Goal: Transaction & Acquisition: Purchase product/service

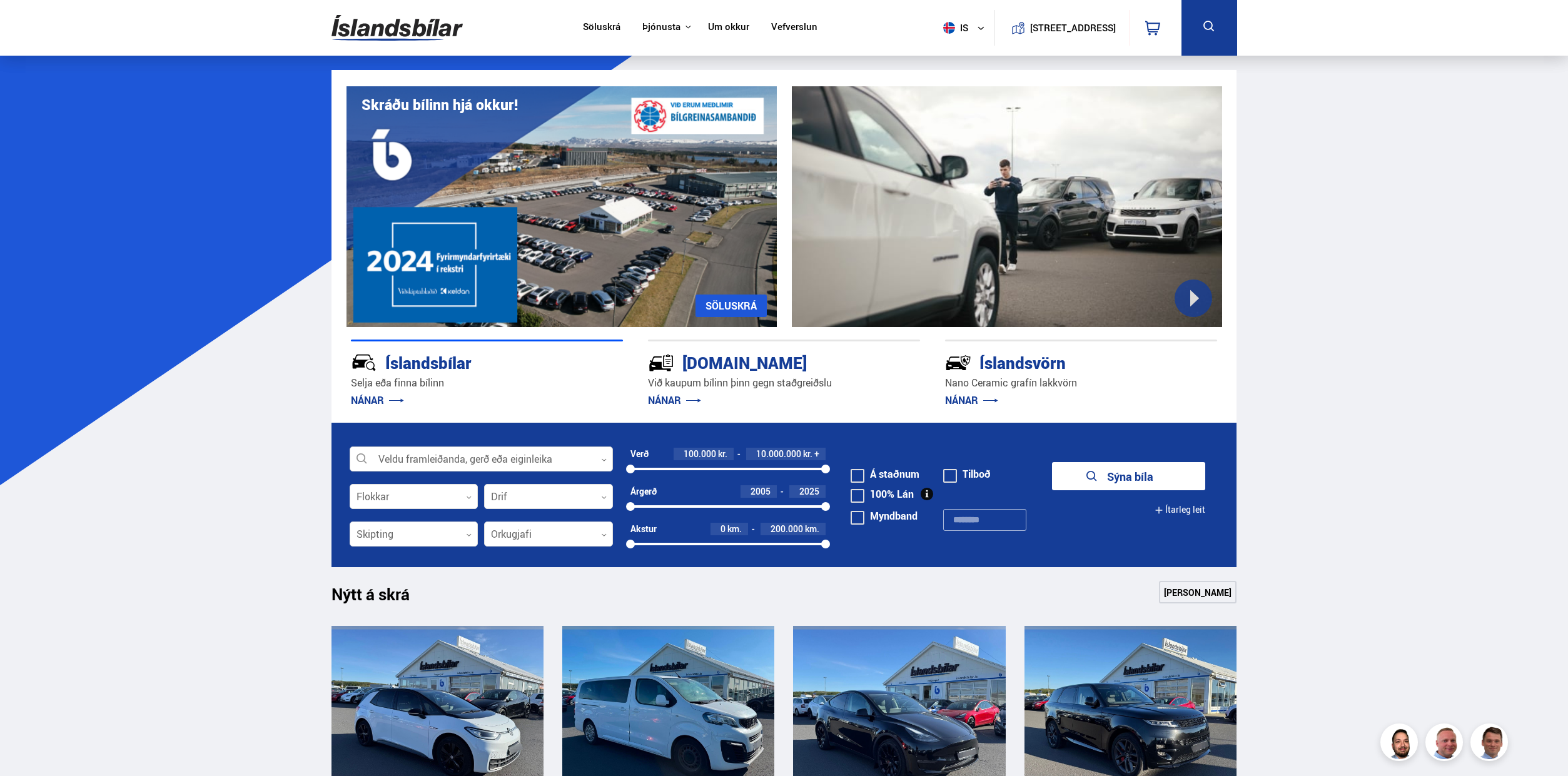
click at [472, 454] on div at bounding box center [481, 459] width 263 height 25
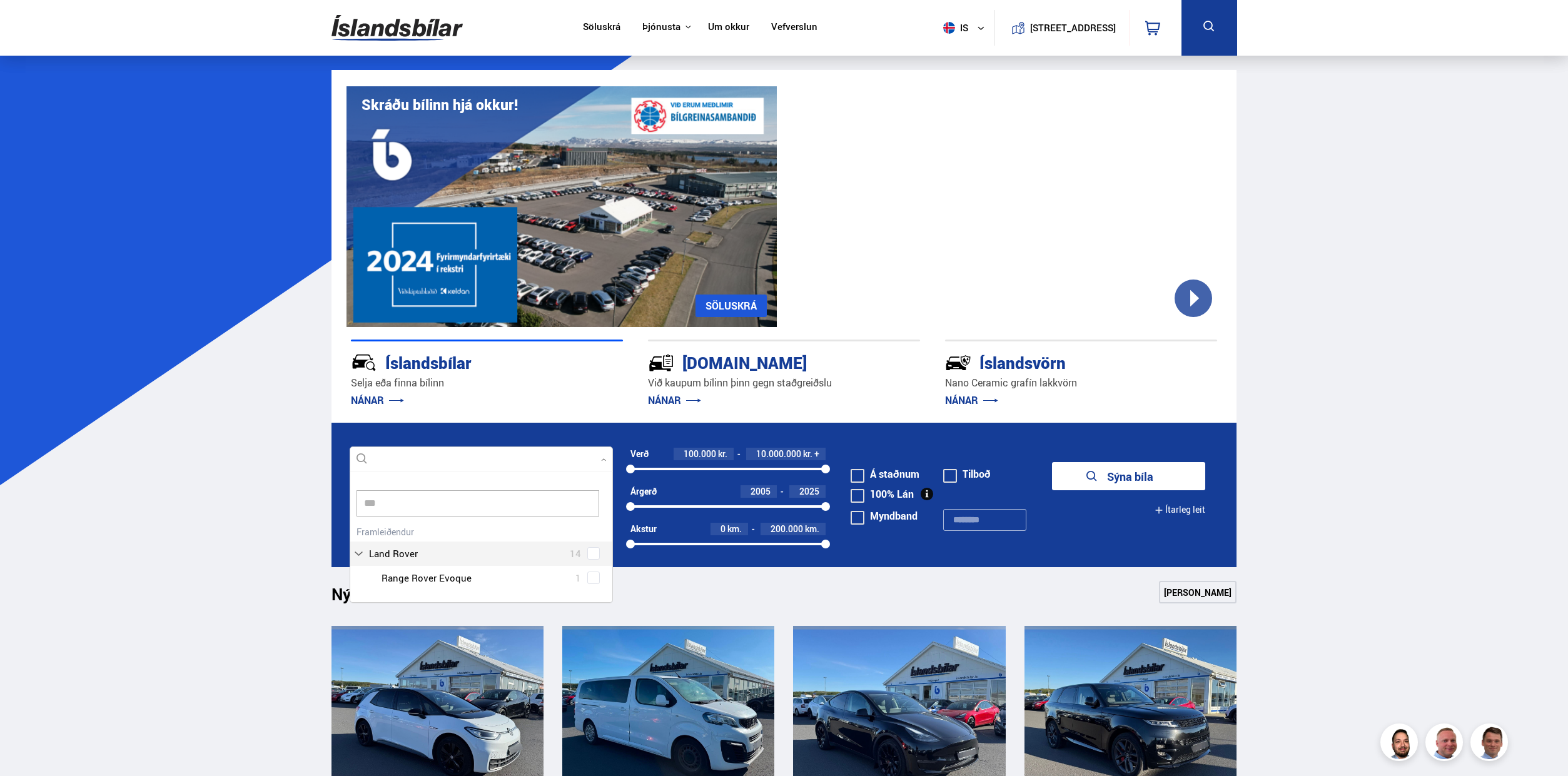
type input "**"
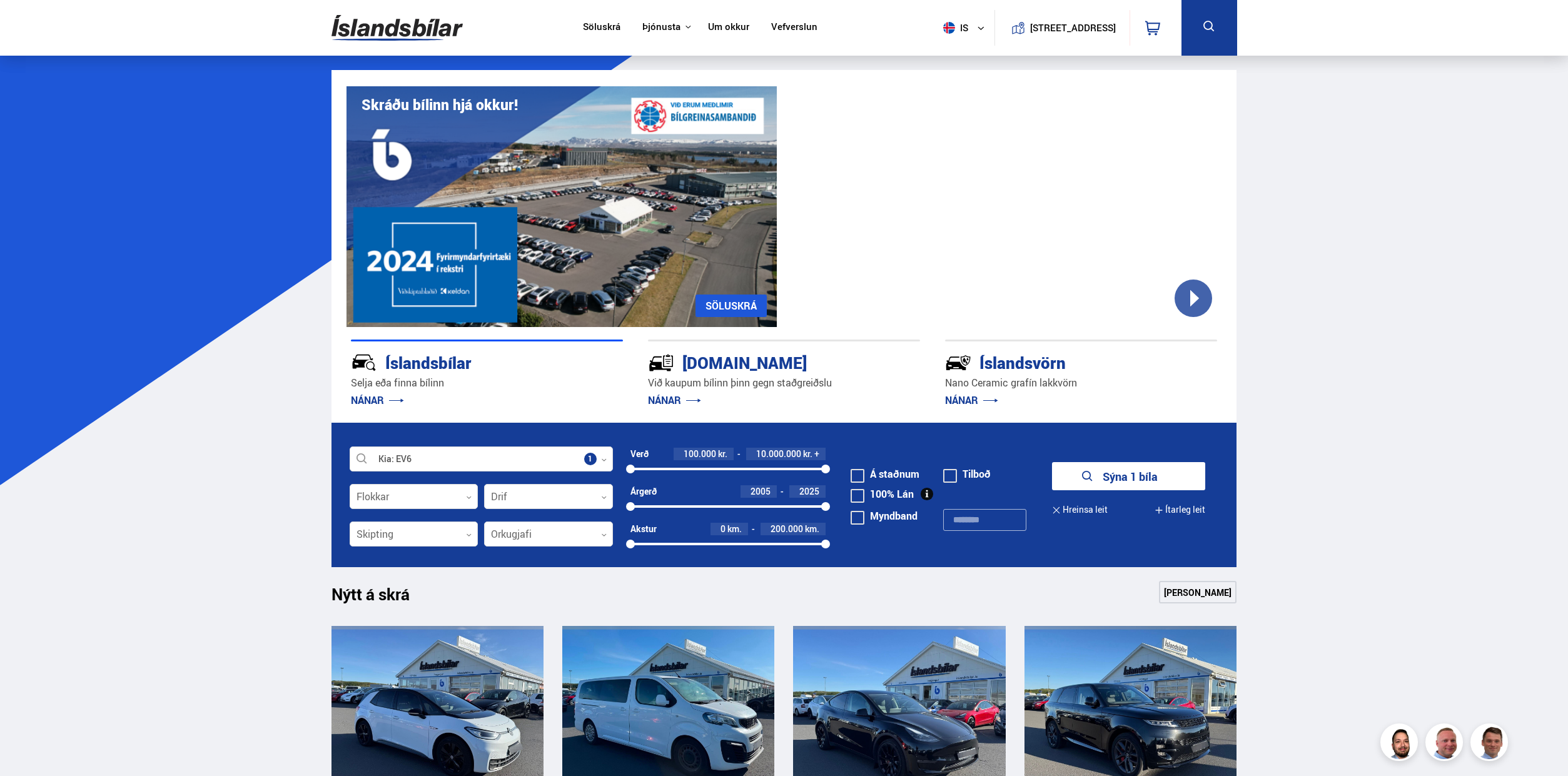
click at [1100, 474] on button "Sýna 1 bíla" at bounding box center [1129, 476] width 153 height 28
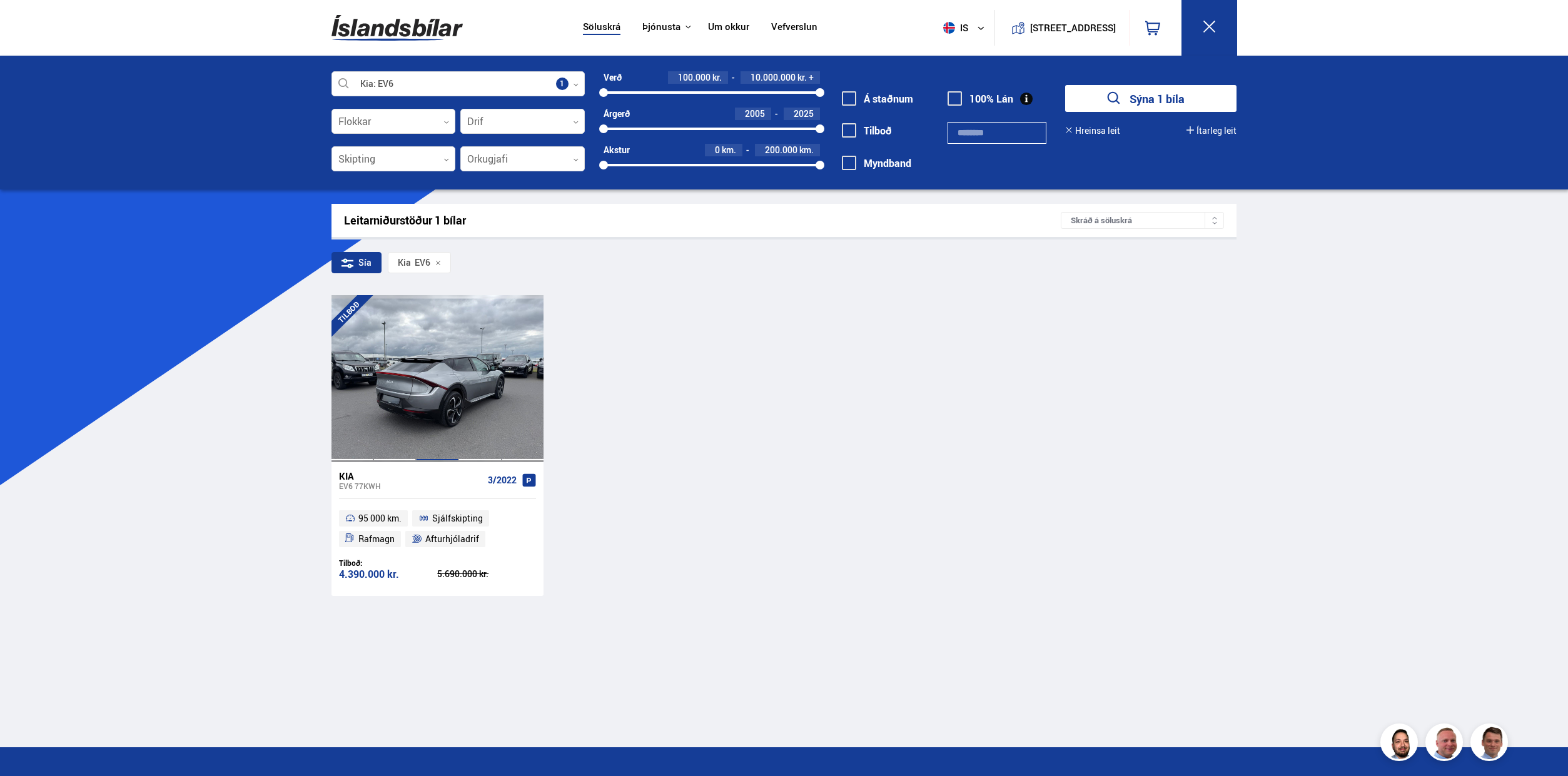
click at [455, 412] on div at bounding box center [437, 377] width 43 height 166
